Goal: Information Seeking & Learning: Learn about a topic

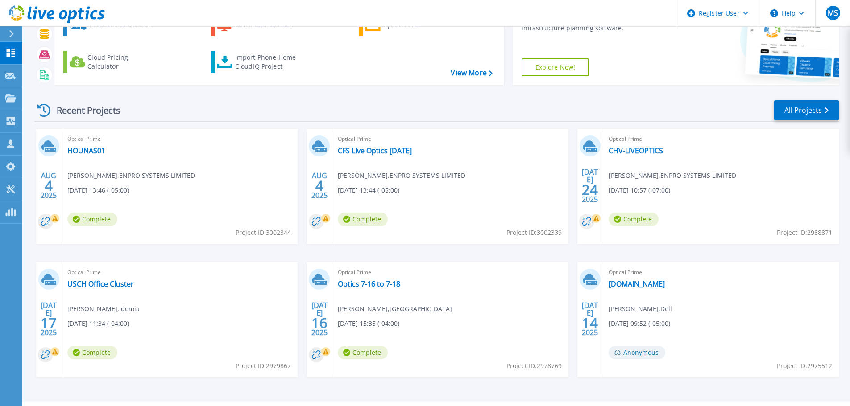
scroll to position [88, 0]
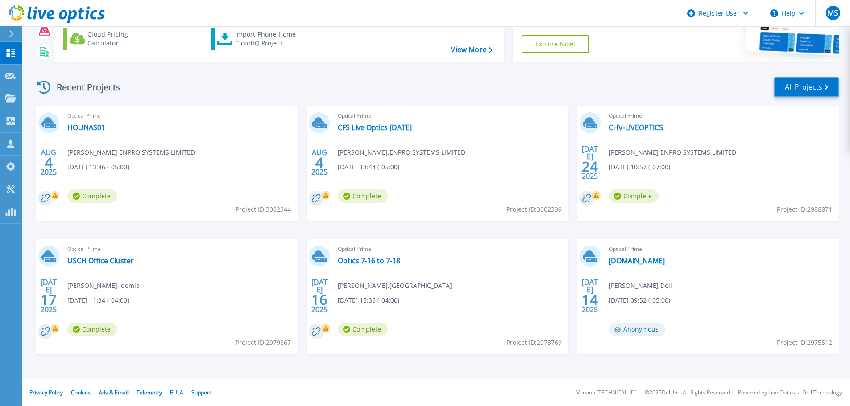
click at [787, 87] on link "All Projects" at bounding box center [806, 87] width 65 height 20
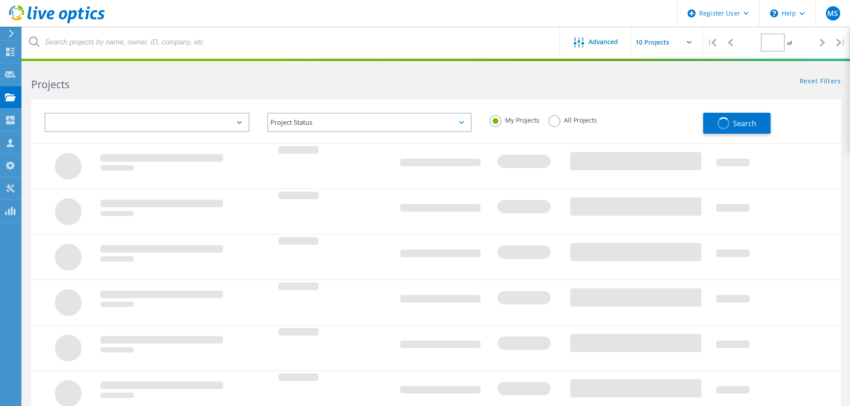
type input "1"
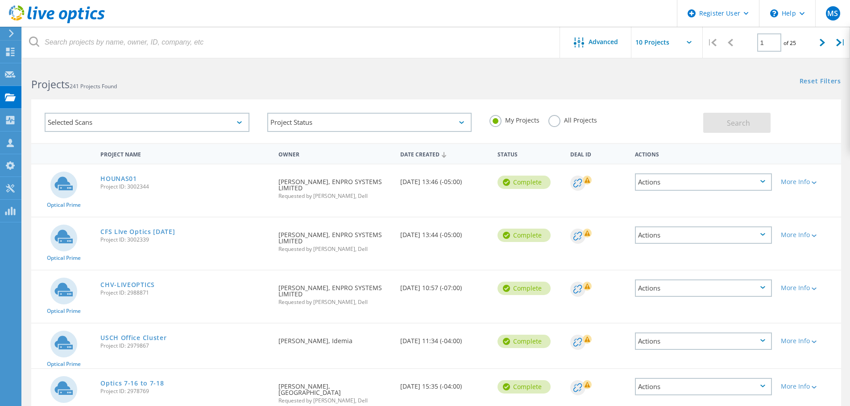
click at [163, 125] on div "Selected Scans" at bounding box center [147, 122] width 205 height 19
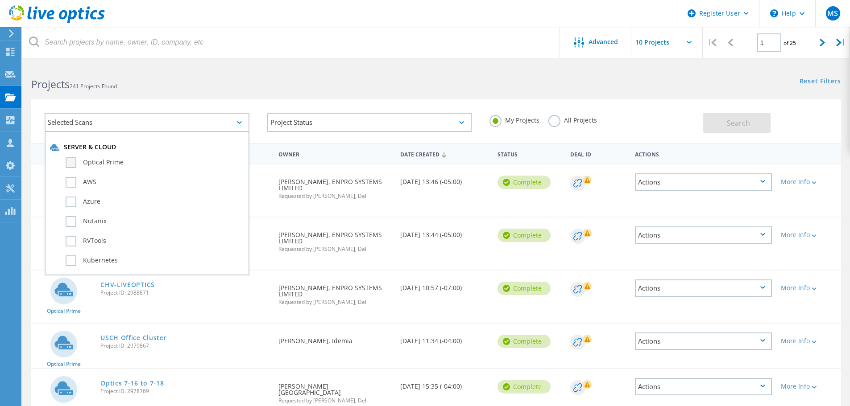
click at [121, 165] on label "Optical Prime" at bounding box center [155, 162] width 178 height 11
click at [0, 0] on input "Optical Prime" at bounding box center [0, 0] width 0 height 0
drag, startPoint x: 477, startPoint y: 84, endPoint x: 743, endPoint y: 106, distance: 266.8
click at [509, 87] on div "Projects 241 Projects Found Reset Filters Show Filters" at bounding box center [436, 77] width 828 height 24
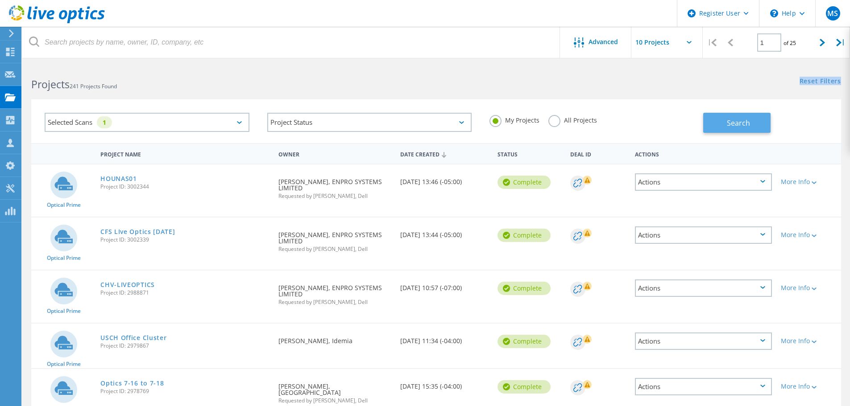
click at [762, 120] on button "Search" at bounding box center [736, 123] width 67 height 20
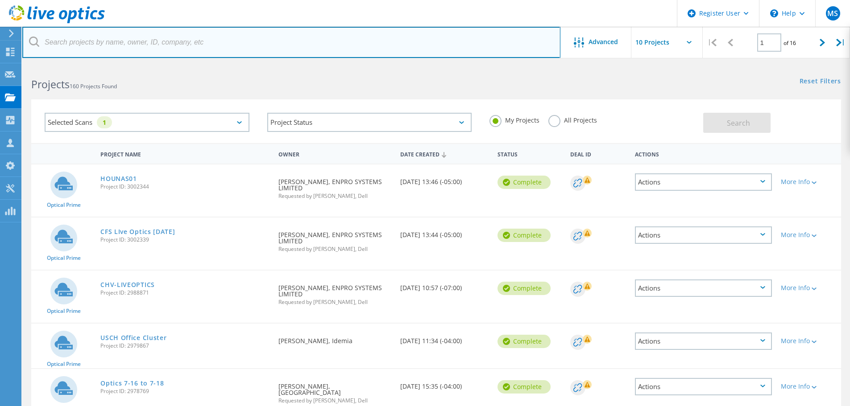
click at [118, 40] on input "text" at bounding box center [291, 42] width 538 height 31
type input "pasUnity"
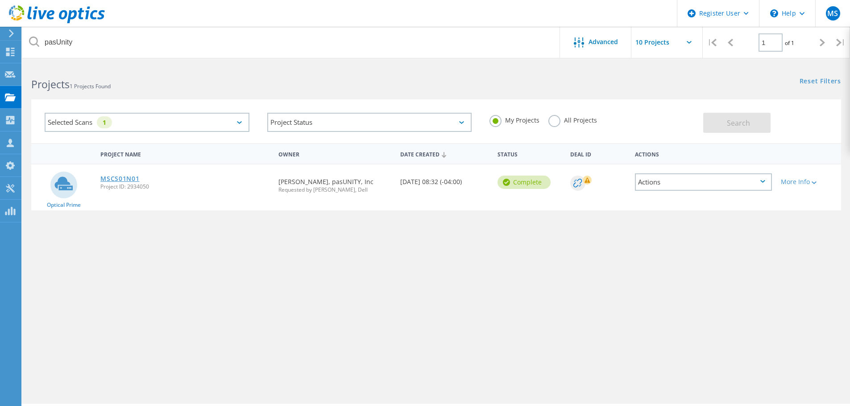
click at [129, 178] on link "MSCS01N01" at bounding box center [119, 179] width 39 height 6
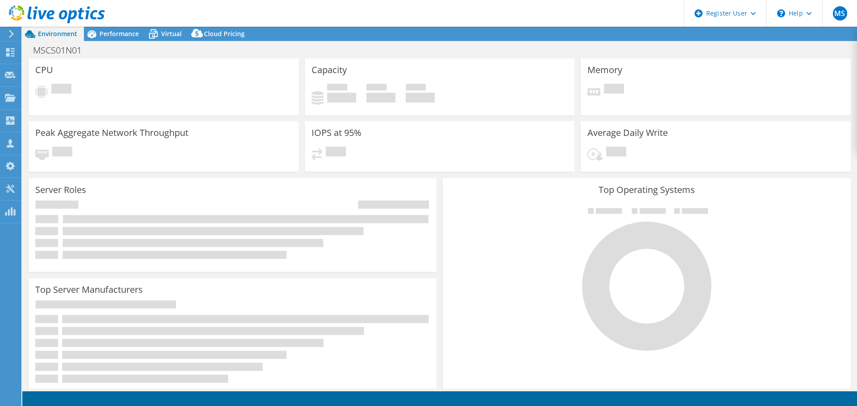
select select "USD"
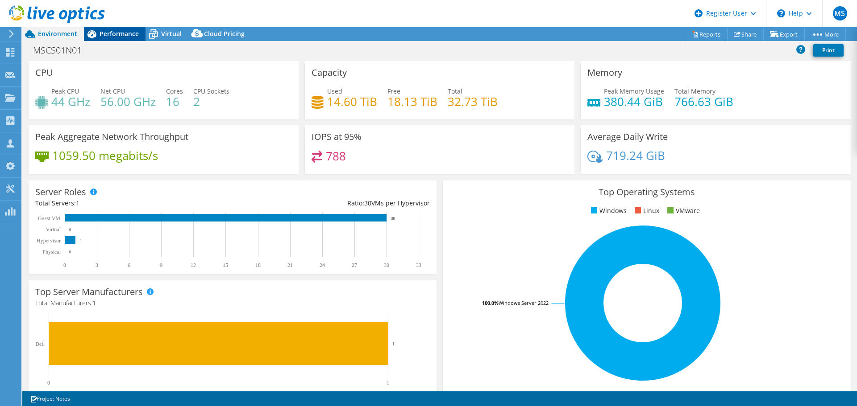
click at [114, 29] on span "Performance" at bounding box center [118, 33] width 39 height 8
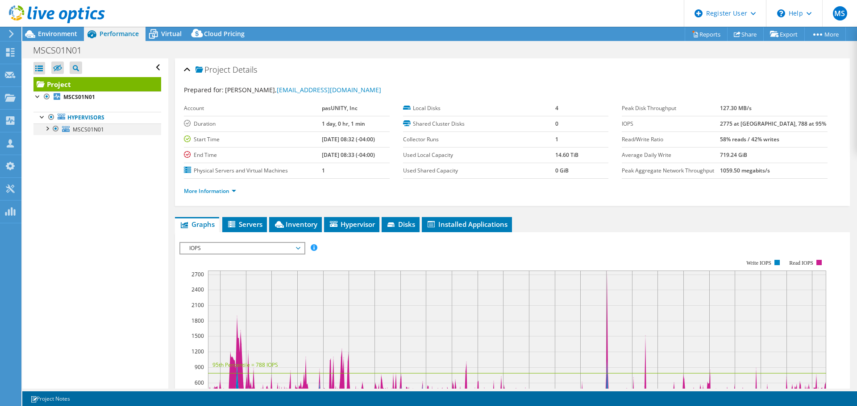
click at [45, 128] on div at bounding box center [46, 128] width 9 height 9
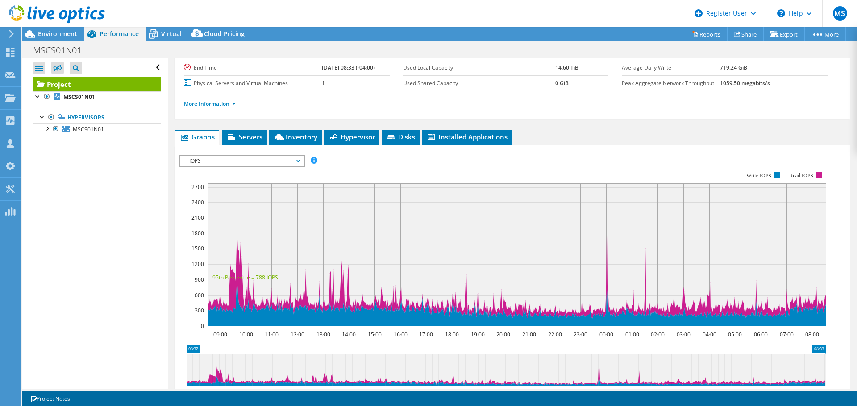
scroll to position [92, 0]
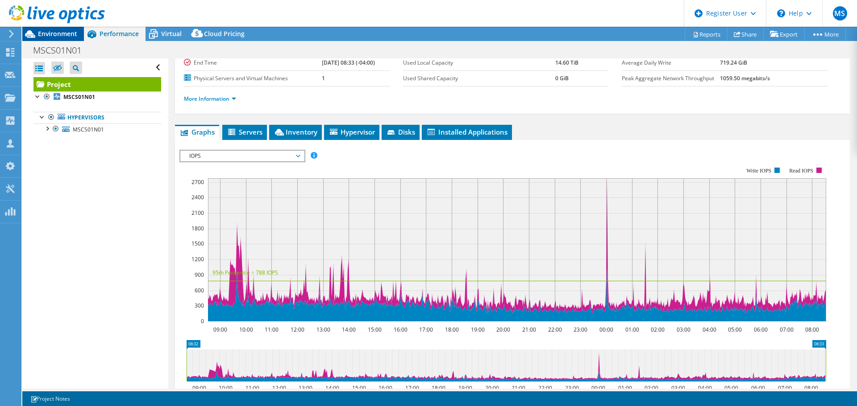
click at [51, 34] on span "Environment" at bounding box center [57, 33] width 39 height 8
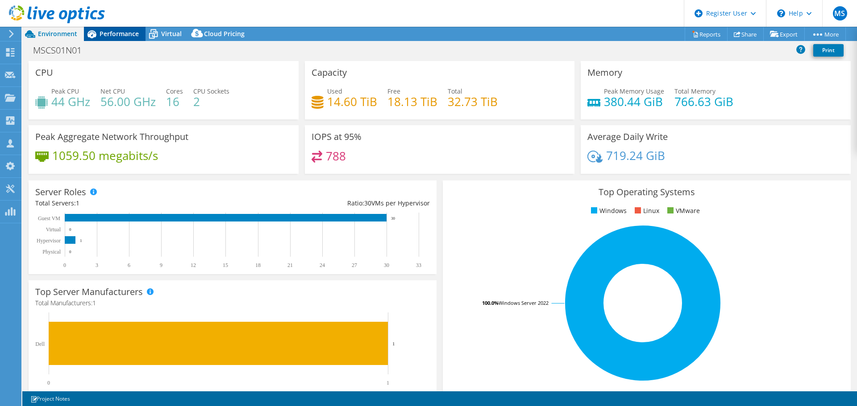
click at [116, 37] on span "Performance" at bounding box center [118, 33] width 39 height 8
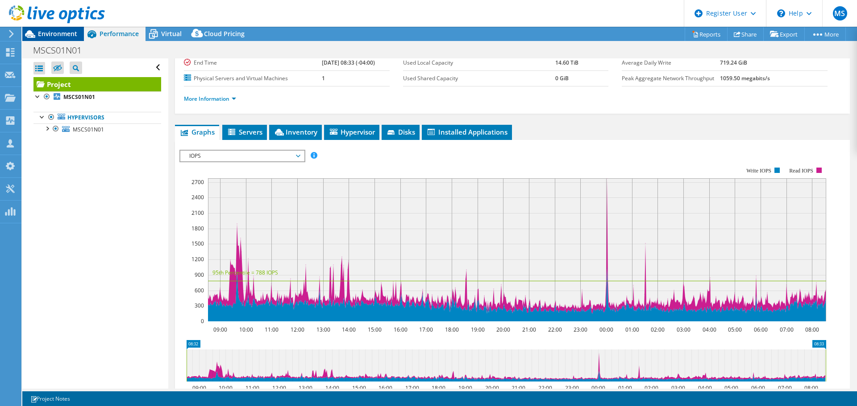
click at [55, 30] on span "Environment" at bounding box center [57, 33] width 39 height 8
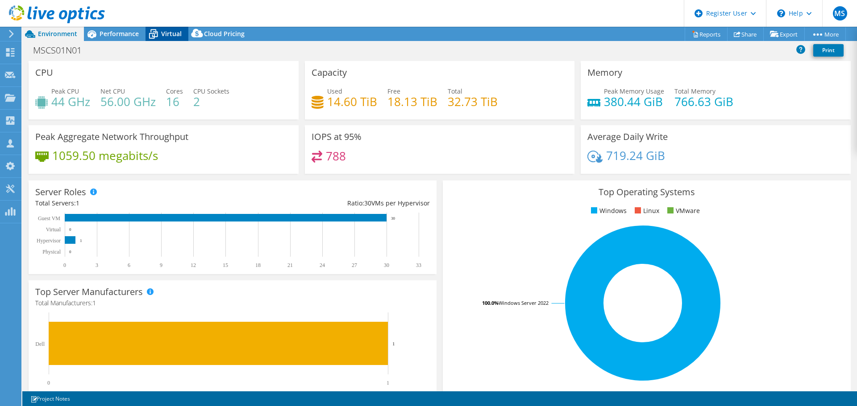
click at [160, 33] on icon at bounding box center [153, 34] width 16 height 16
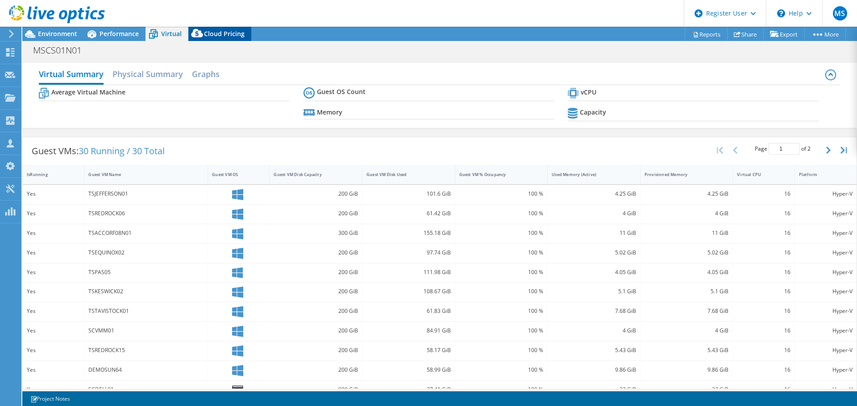
click at [201, 33] on icon at bounding box center [197, 33] width 12 height 8
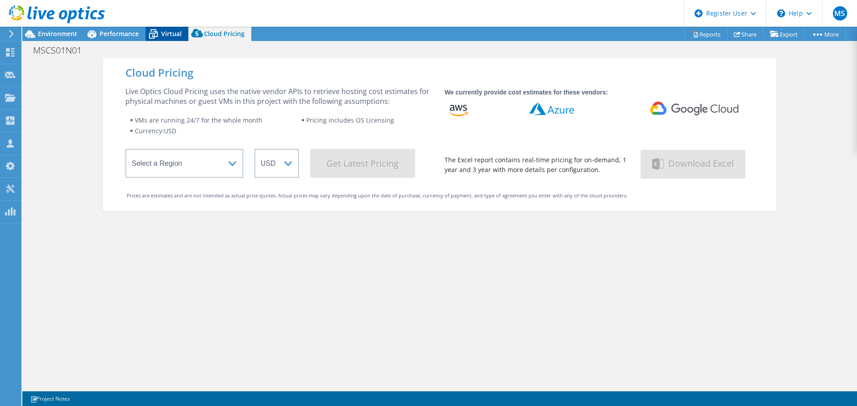
click at [172, 34] on span "Virtual" at bounding box center [171, 33] width 21 height 8
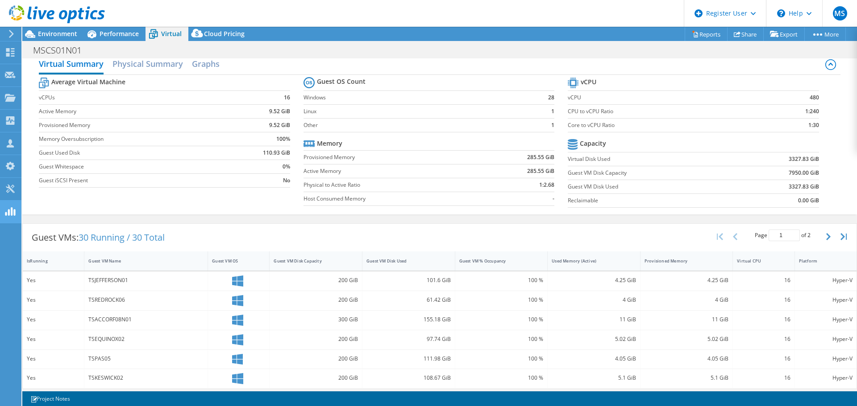
scroll to position [0, 0]
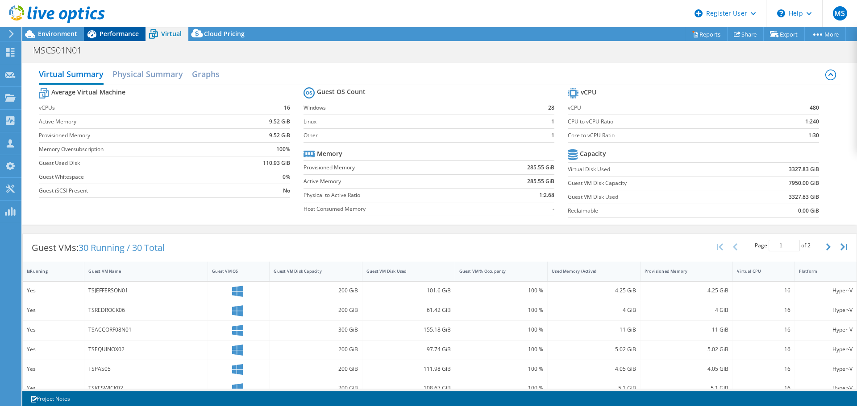
click at [108, 32] on span "Performance" at bounding box center [118, 33] width 39 height 8
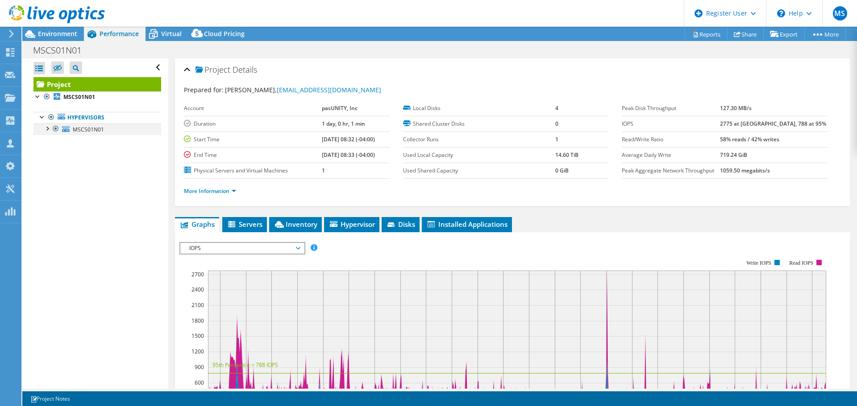
click at [44, 127] on div at bounding box center [46, 128] width 9 height 9
click at [79, 182] on div "Open All Close All Hide Excluded Nodes Project Tree Filter" at bounding box center [94, 223] width 145 height 331
click at [46, 130] on div at bounding box center [46, 128] width 9 height 9
